Goal: Navigation & Orientation: Go to known website

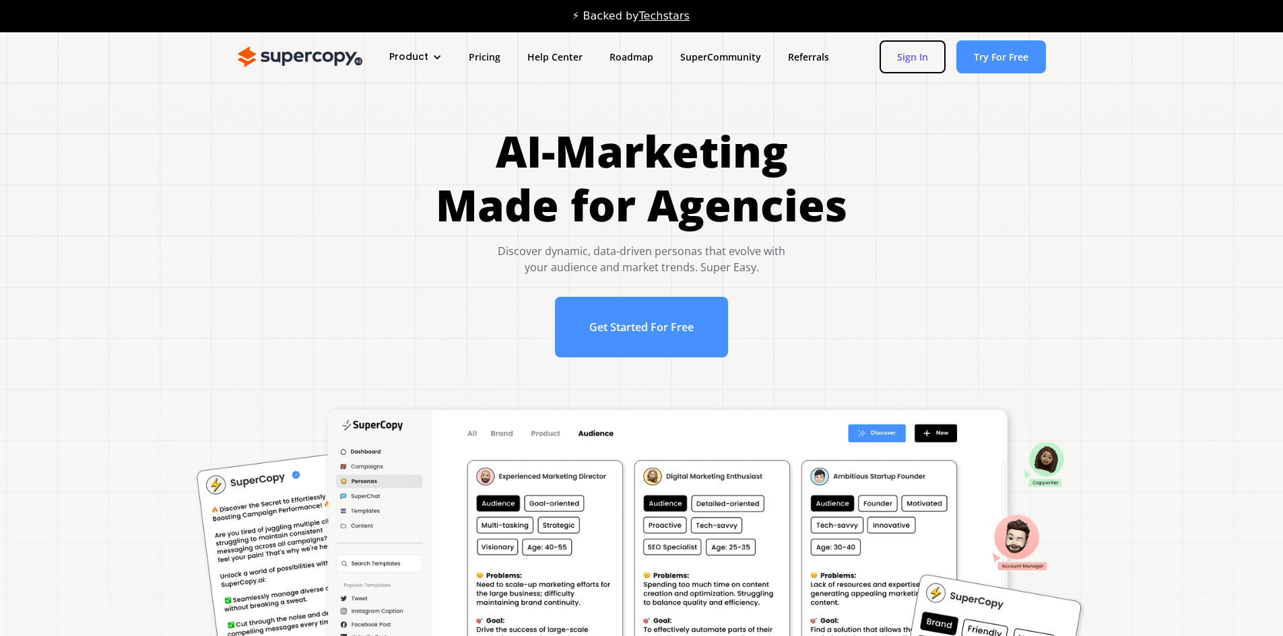
click at [909, 55] on link "Sign In" at bounding box center [913, 56] width 66 height 33
